Goal: Task Accomplishment & Management: Use online tool/utility

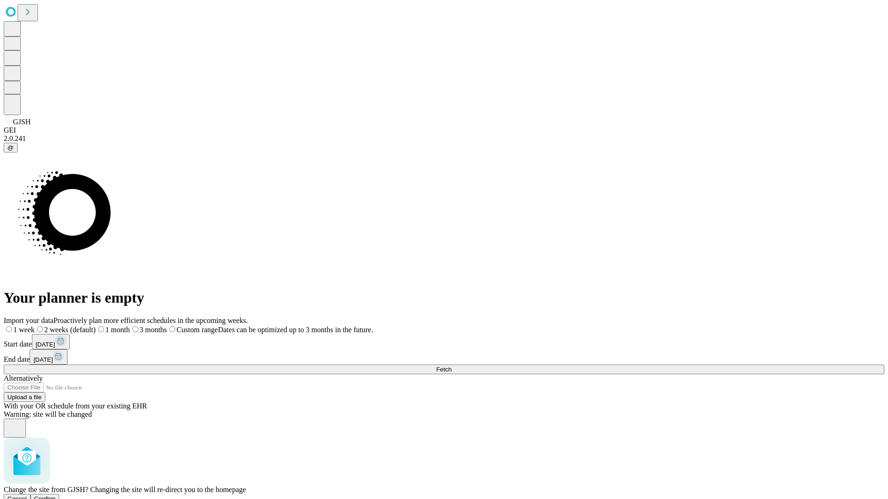
click at [56, 496] on span "Confirm" at bounding box center [45, 499] width 22 height 7
click at [84, 326] on label "2 weeks (default)" at bounding box center [56, 330] width 55 height 8
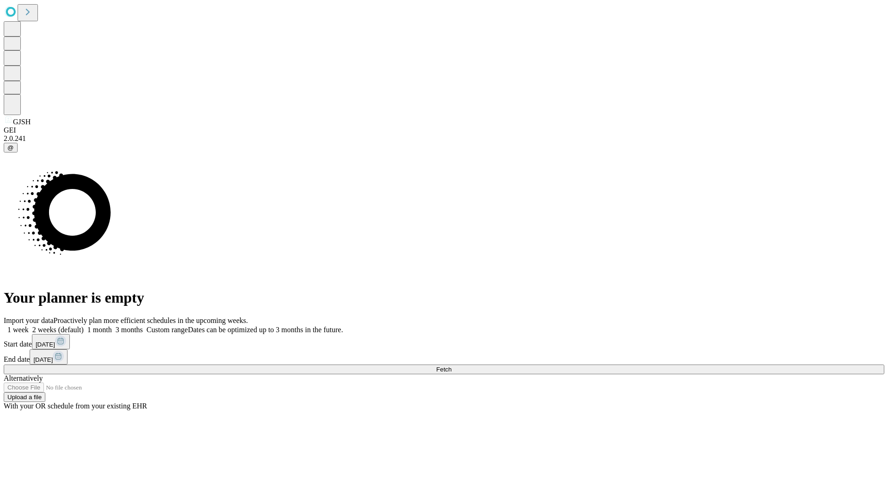
click at [451, 366] on span "Fetch" at bounding box center [443, 369] width 15 height 7
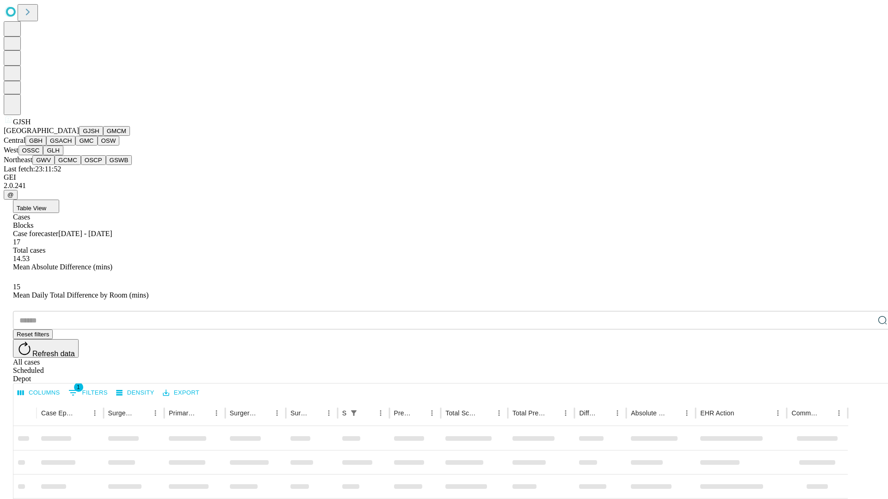
click at [103, 136] on button "GMCM" at bounding box center [116, 131] width 27 height 10
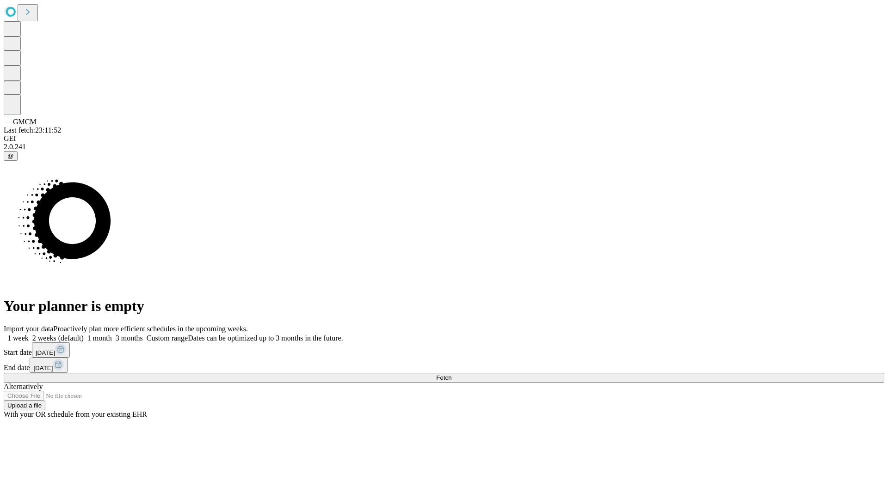
click at [84, 334] on label "2 weeks (default)" at bounding box center [56, 338] width 55 height 8
click at [451, 375] on span "Fetch" at bounding box center [443, 378] width 15 height 7
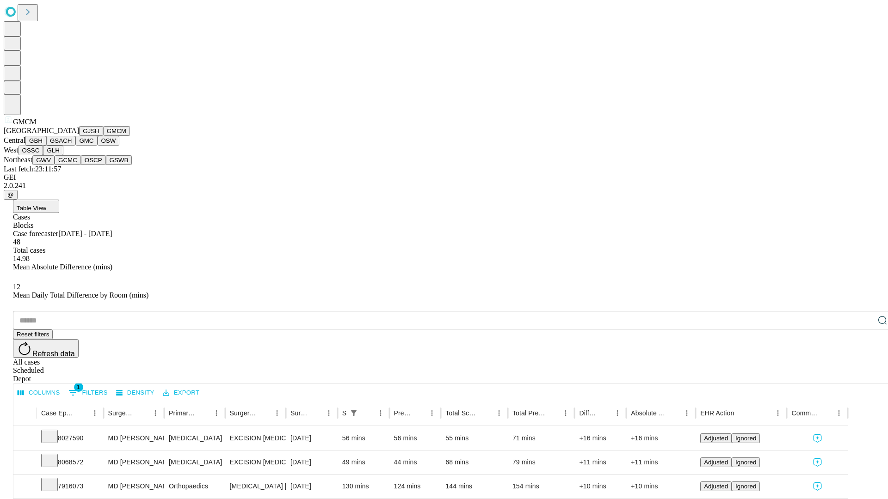
click at [46, 146] on button "GBH" at bounding box center [35, 141] width 21 height 10
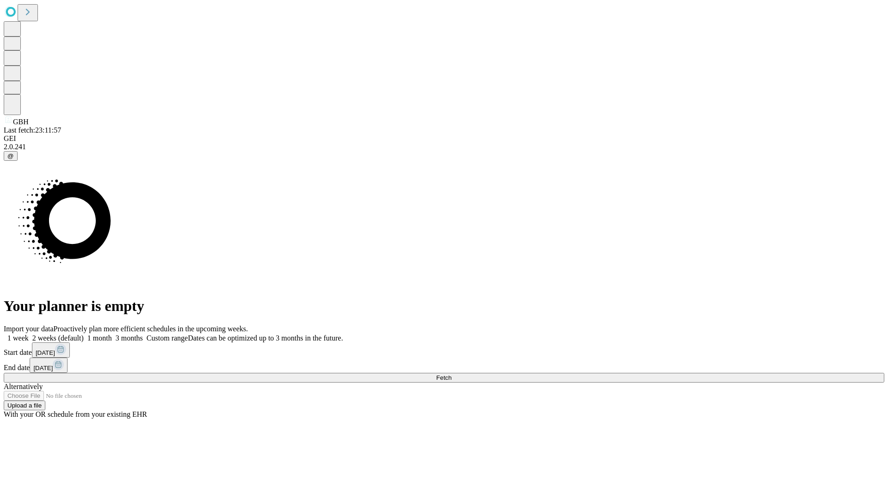
click at [84, 334] on label "2 weeks (default)" at bounding box center [56, 338] width 55 height 8
click at [451, 375] on span "Fetch" at bounding box center [443, 378] width 15 height 7
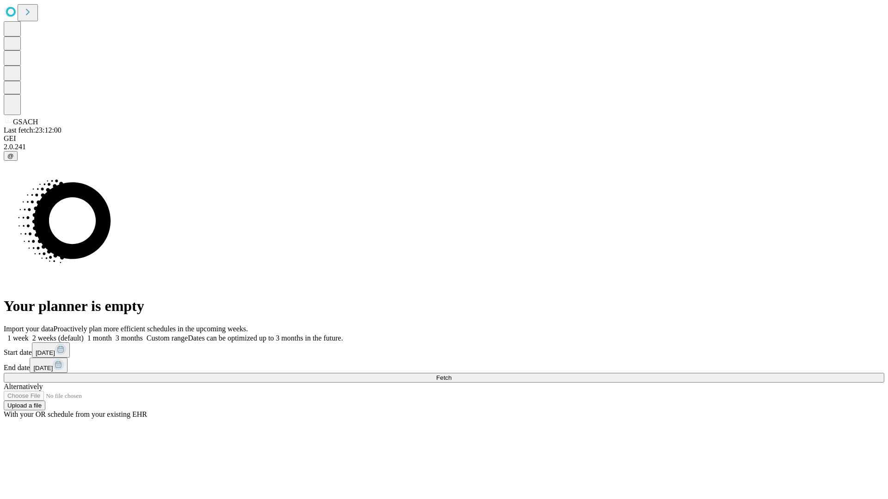
click at [84, 334] on label "2 weeks (default)" at bounding box center [56, 338] width 55 height 8
click at [451, 375] on span "Fetch" at bounding box center [443, 378] width 15 height 7
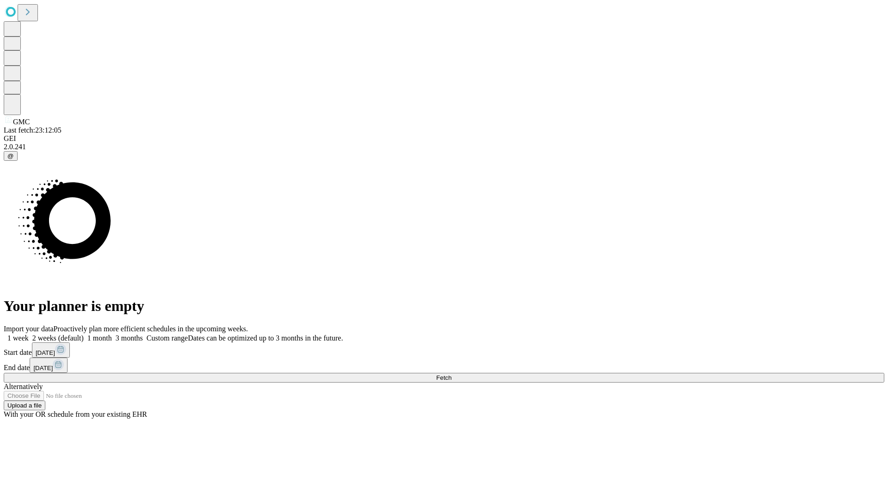
click at [84, 334] on label "2 weeks (default)" at bounding box center [56, 338] width 55 height 8
click at [451, 375] on span "Fetch" at bounding box center [443, 378] width 15 height 7
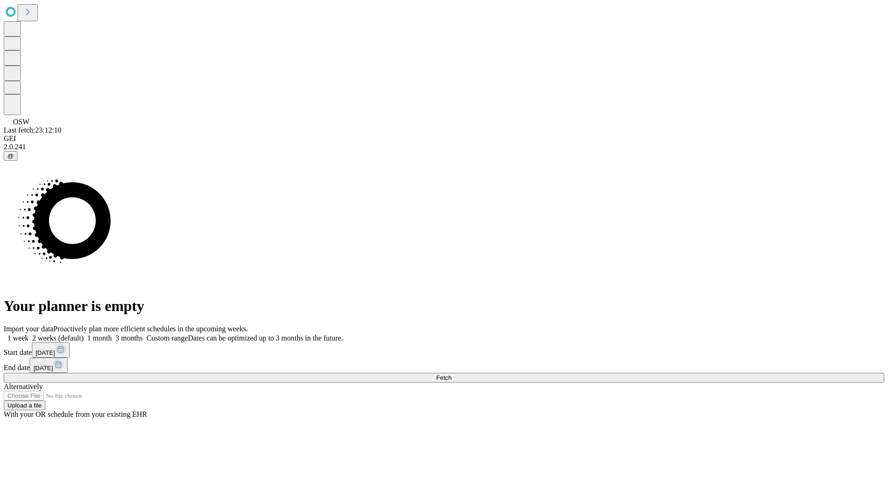
click at [84, 334] on label "2 weeks (default)" at bounding box center [56, 338] width 55 height 8
click at [451, 375] on span "Fetch" at bounding box center [443, 378] width 15 height 7
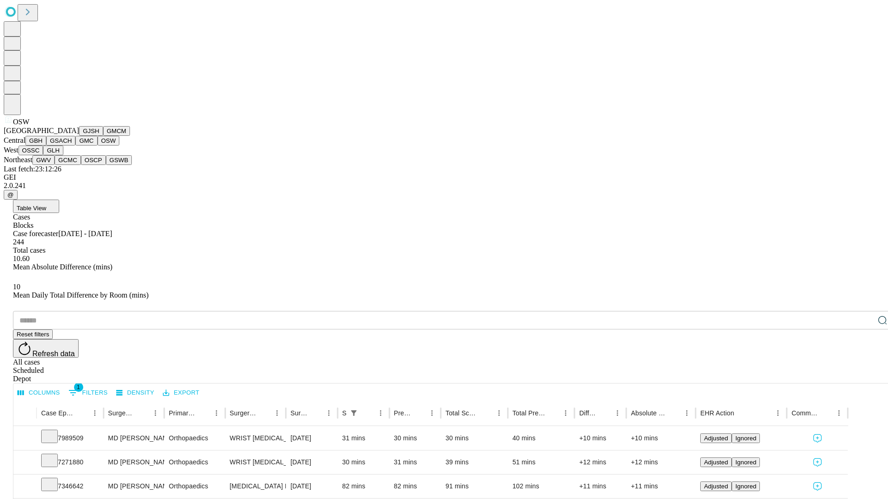
click at [43, 155] on button "OSSC" at bounding box center [30, 151] width 25 height 10
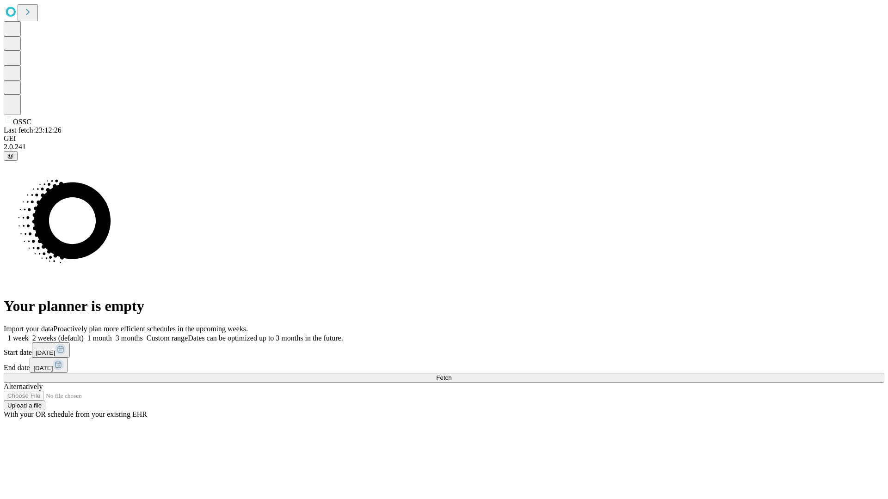
click at [84, 334] on label "2 weeks (default)" at bounding box center [56, 338] width 55 height 8
click at [451, 375] on span "Fetch" at bounding box center [443, 378] width 15 height 7
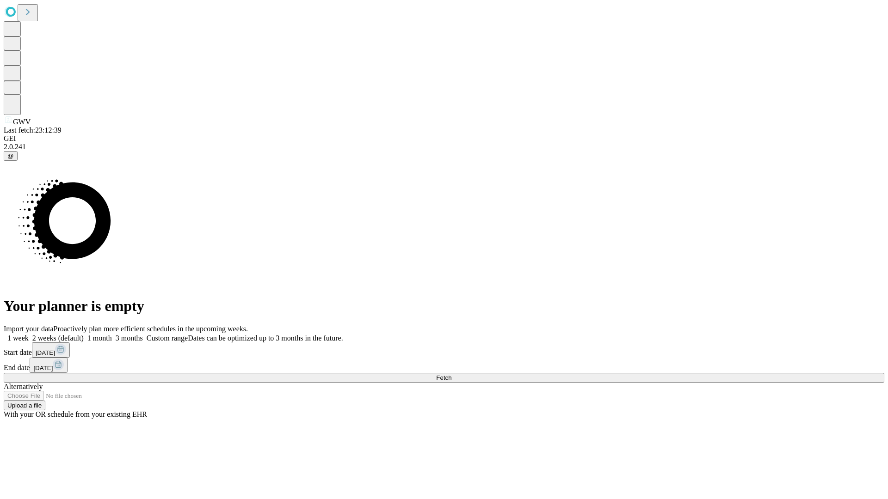
click at [84, 334] on label "2 weeks (default)" at bounding box center [56, 338] width 55 height 8
click at [451, 375] on span "Fetch" at bounding box center [443, 378] width 15 height 7
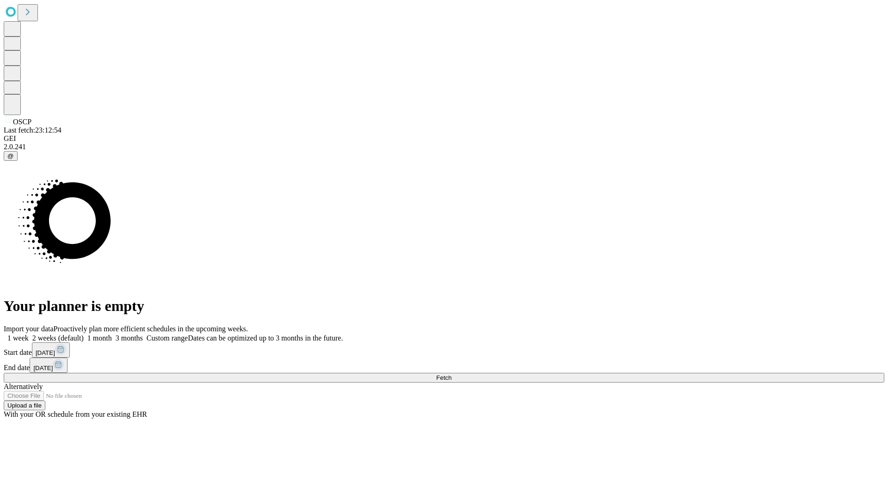
click at [84, 334] on label "2 weeks (default)" at bounding box center [56, 338] width 55 height 8
click at [451, 375] on span "Fetch" at bounding box center [443, 378] width 15 height 7
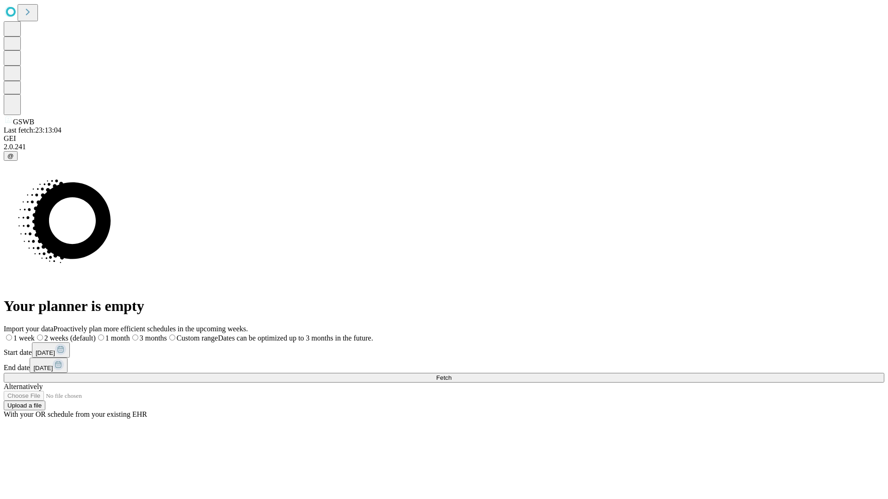
click at [96, 334] on label "2 weeks (default)" at bounding box center [65, 338] width 61 height 8
click at [451, 375] on span "Fetch" at bounding box center [443, 378] width 15 height 7
